Goal: Information Seeking & Learning: Learn about a topic

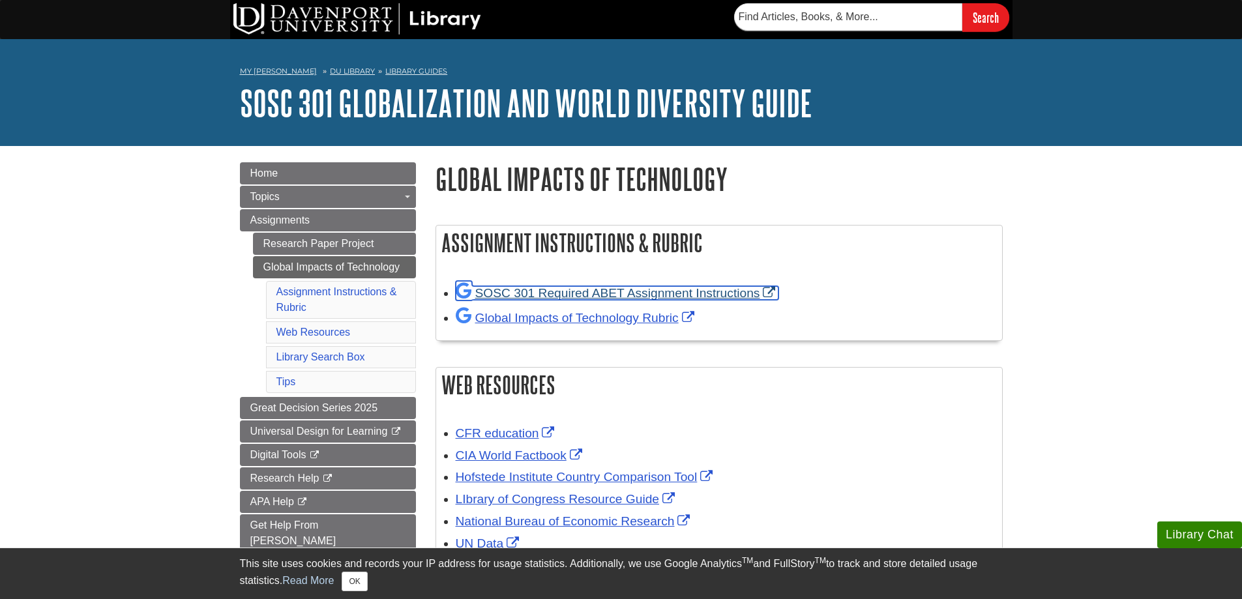
click at [582, 297] on link "SOSC 301 Required ABET Assignment Instructions" at bounding box center [617, 293] width 323 height 14
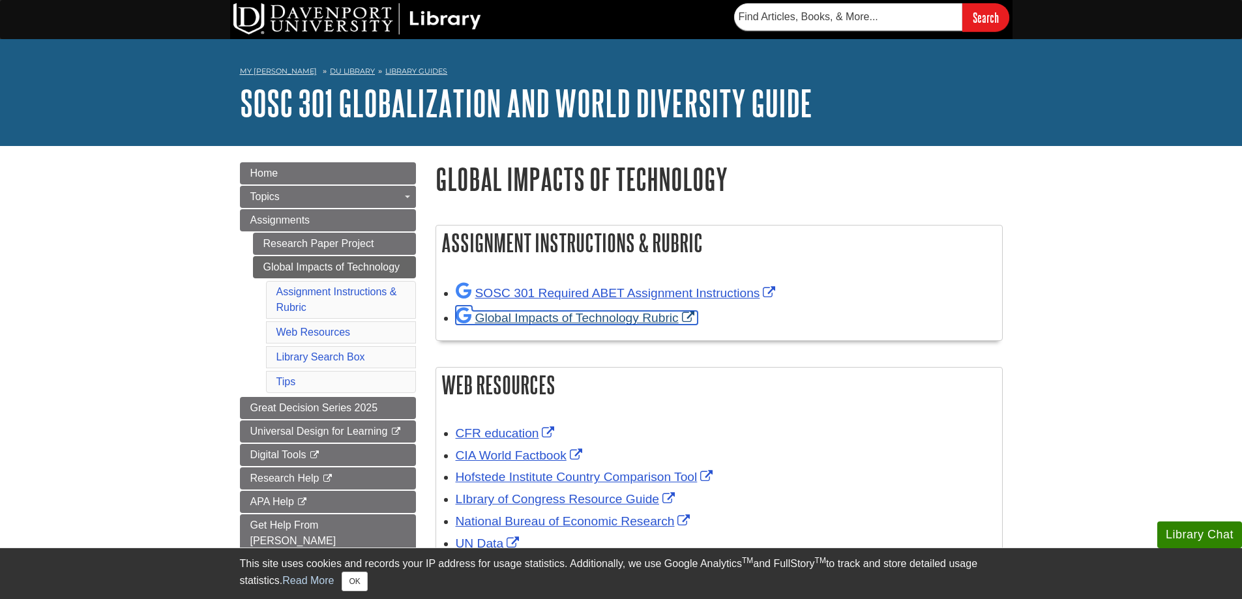
click at [546, 312] on link "Global Impacts of Technology Rubric" at bounding box center [577, 318] width 242 height 14
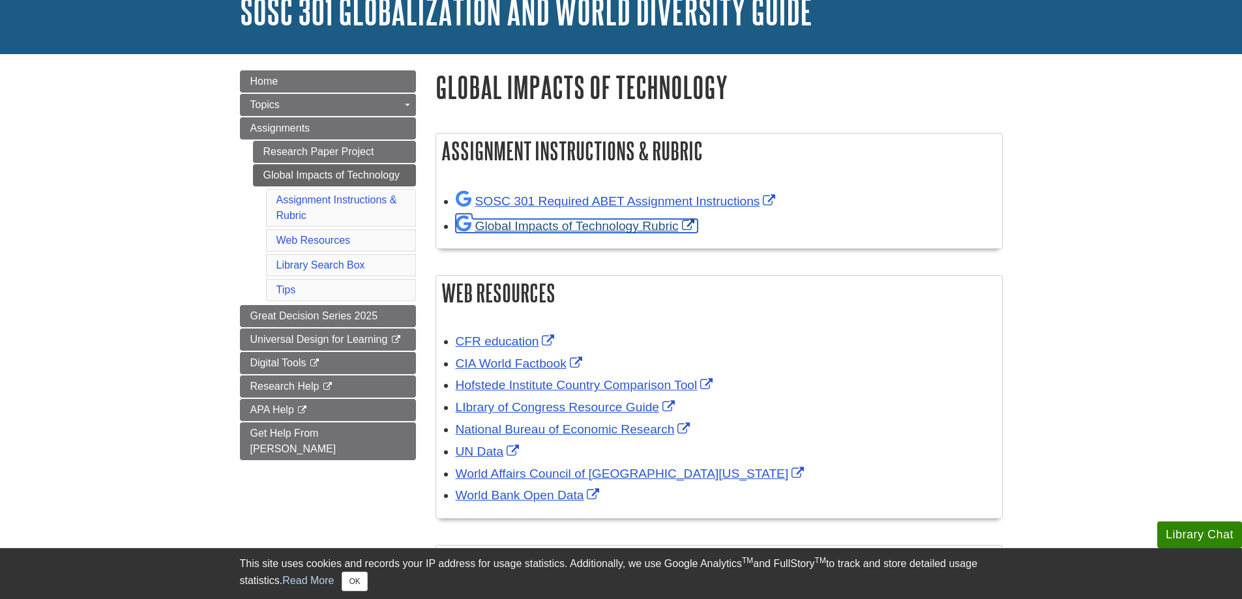
scroll to position [114, 0]
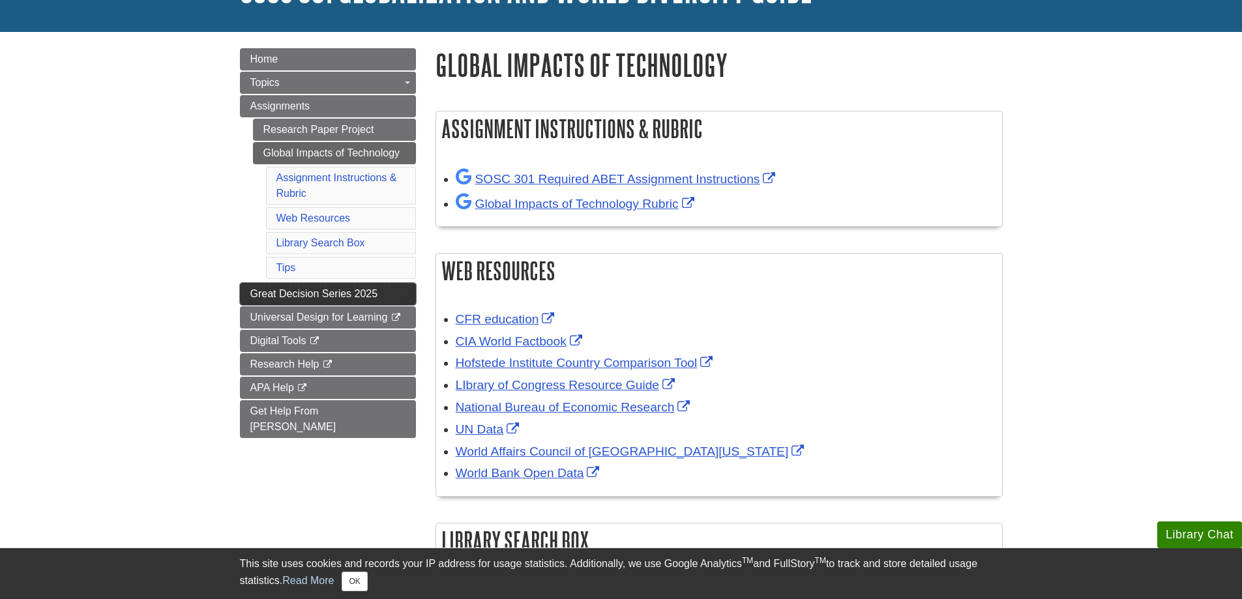
click at [354, 295] on span "Great Decision Series 2025" at bounding box center [314, 293] width 128 height 11
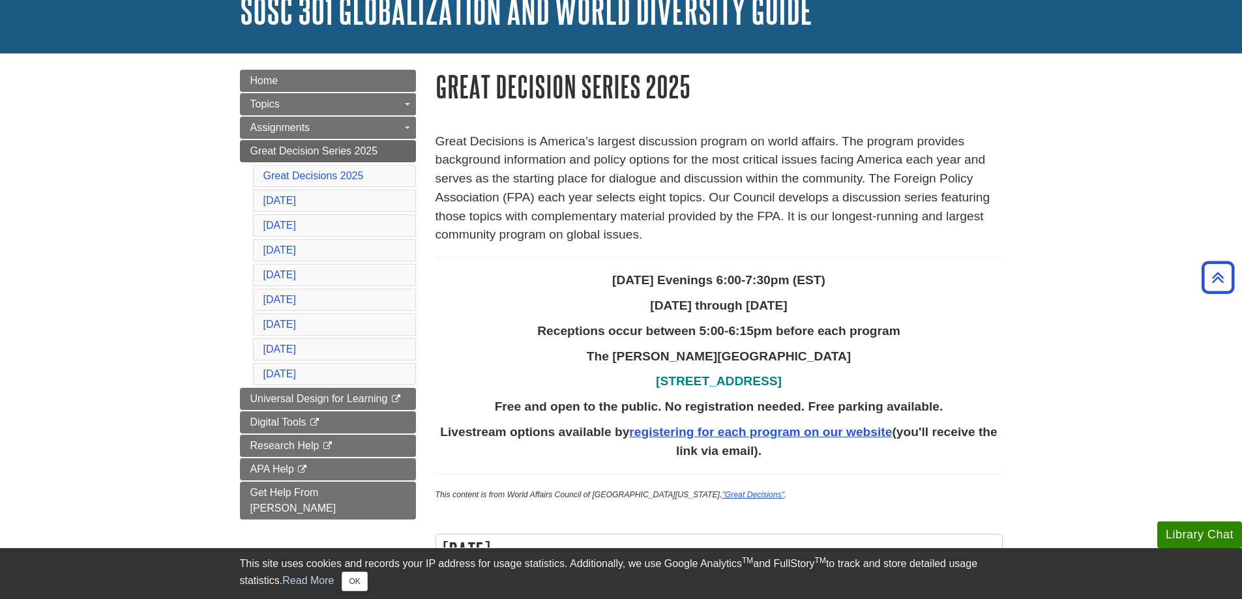
scroll to position [33, 0]
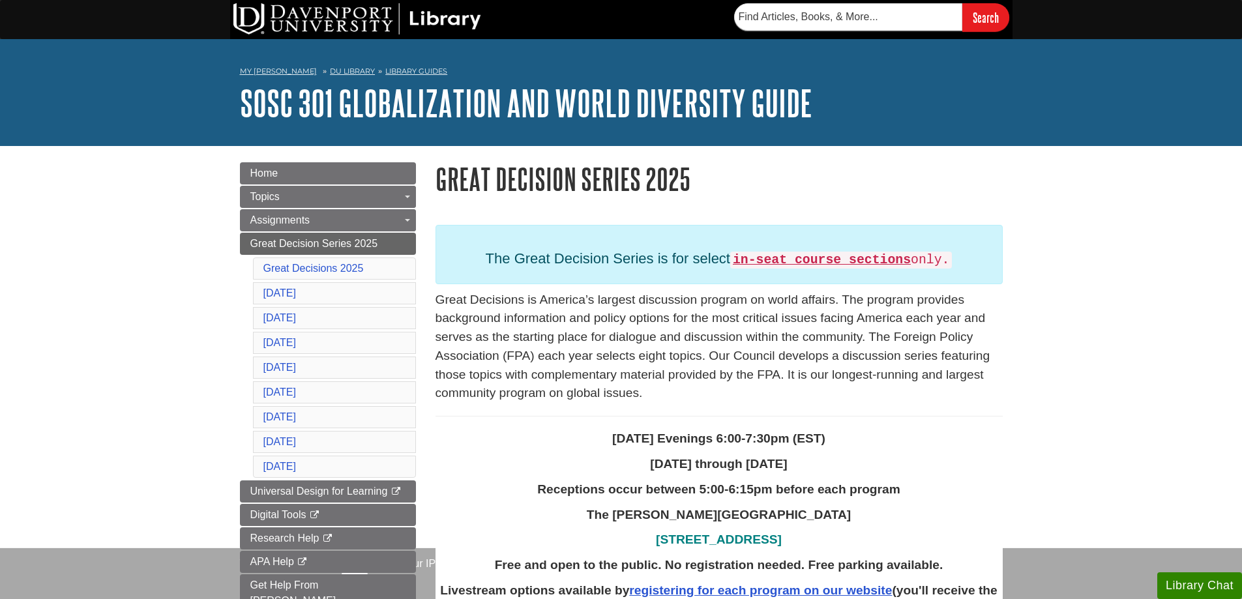
scroll to position [33, 0]
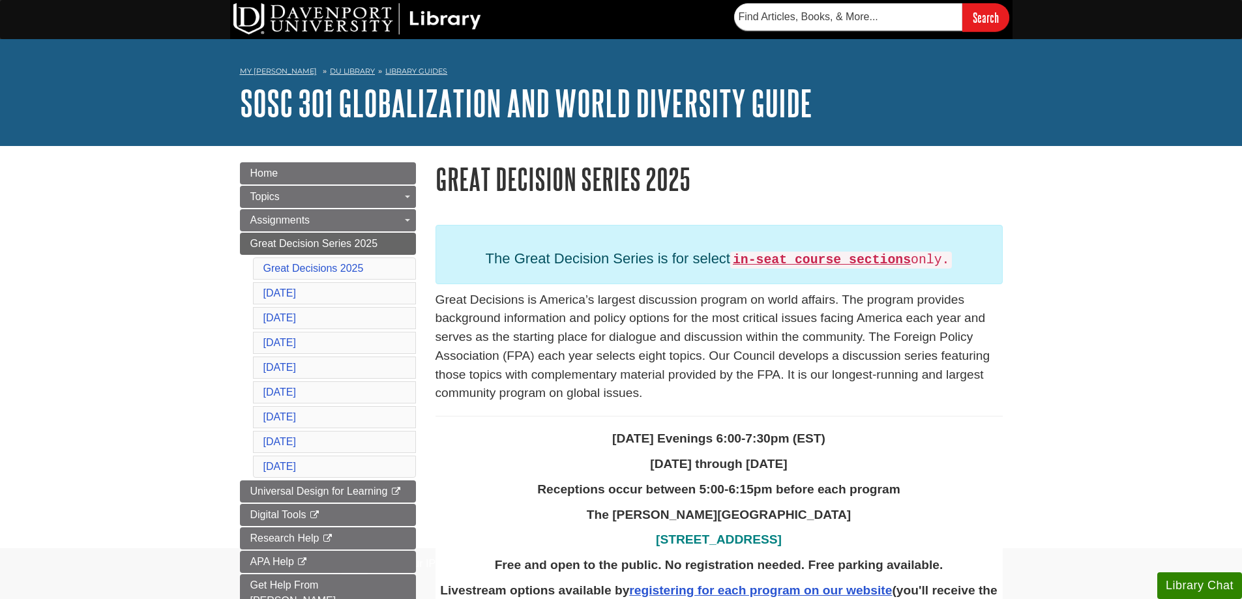
scroll to position [33, 0]
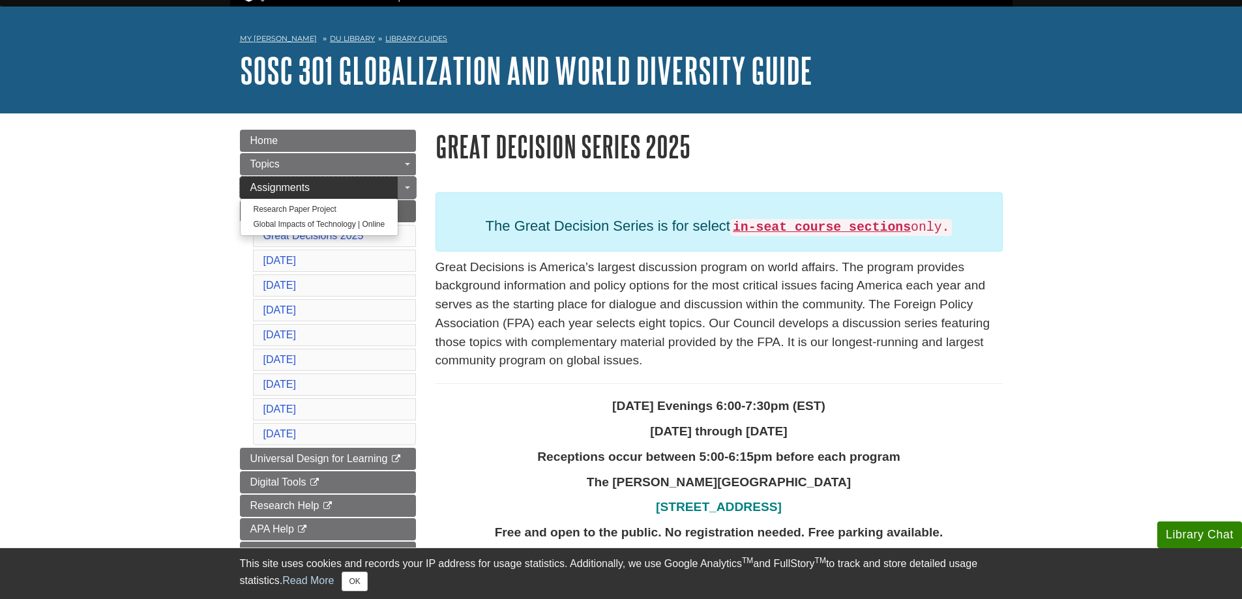
click at [291, 186] on span "Assignments" at bounding box center [280, 187] width 60 height 11
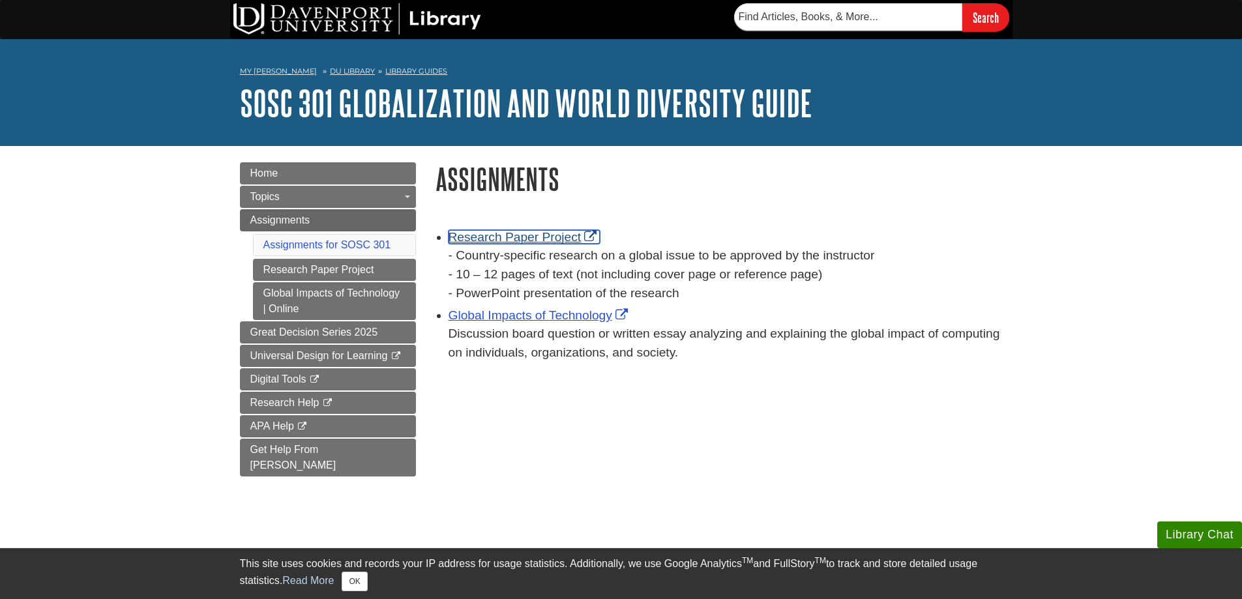
click at [514, 233] on link "Research Paper Project" at bounding box center [524, 237] width 152 height 14
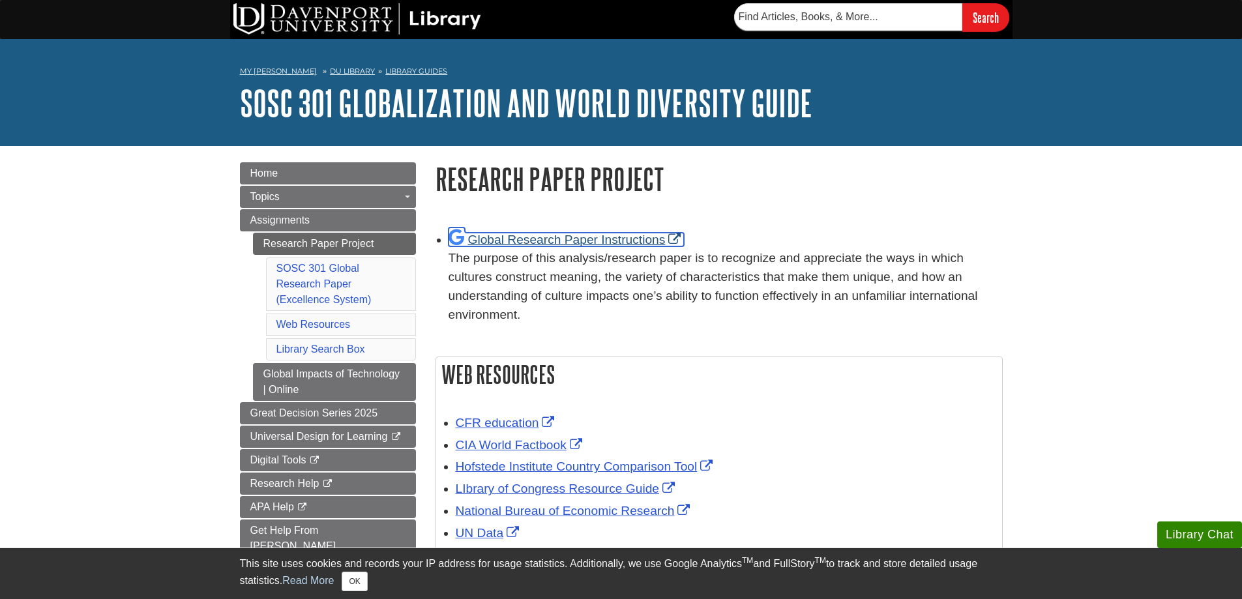
click at [552, 240] on link "Global Research Paper Instructions" at bounding box center [566, 240] width 236 height 14
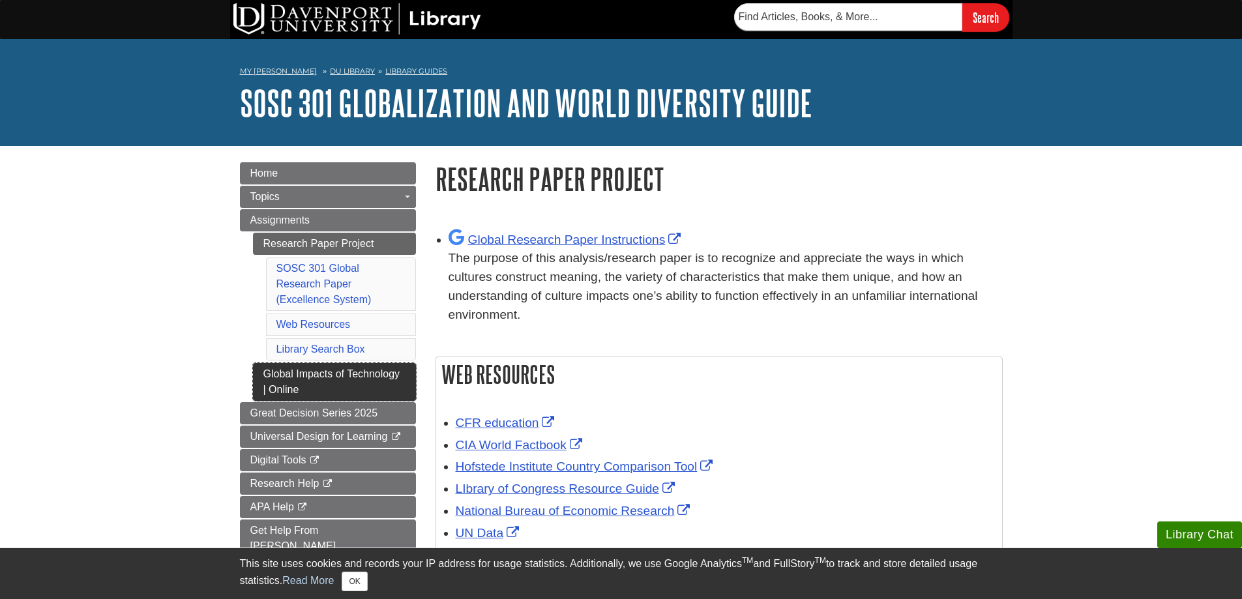
click at [315, 375] on link "Global Impacts of Technology | Online" at bounding box center [334, 382] width 163 height 38
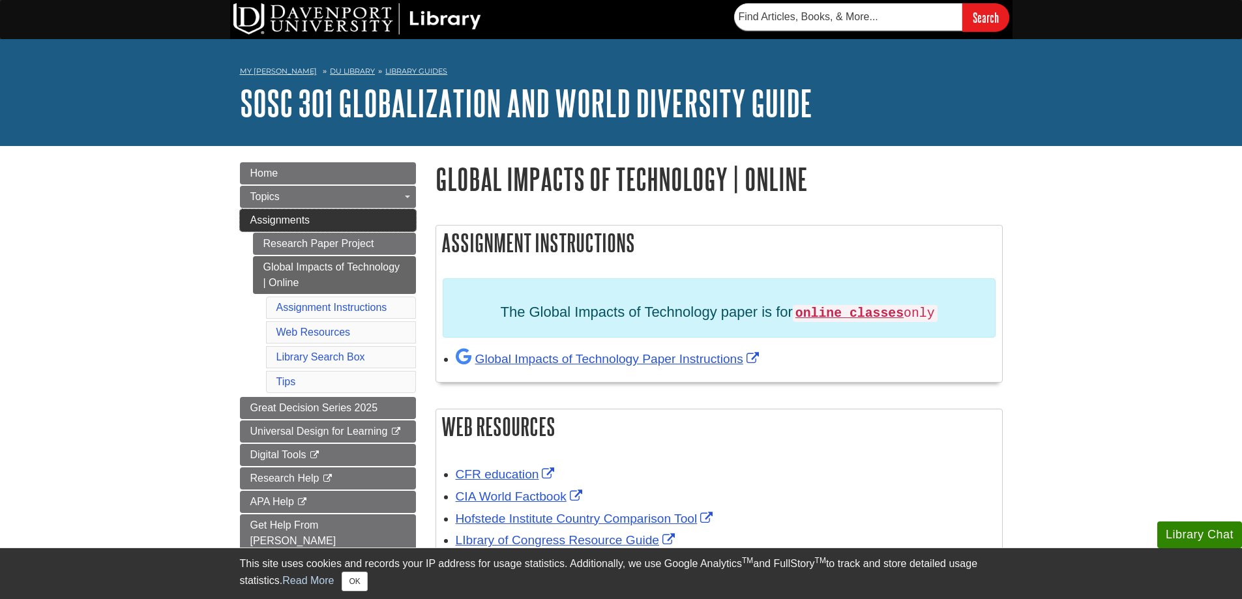
click at [281, 221] on span "Assignments" at bounding box center [280, 219] width 60 height 11
